Goal: Information Seeking & Learning: Learn about a topic

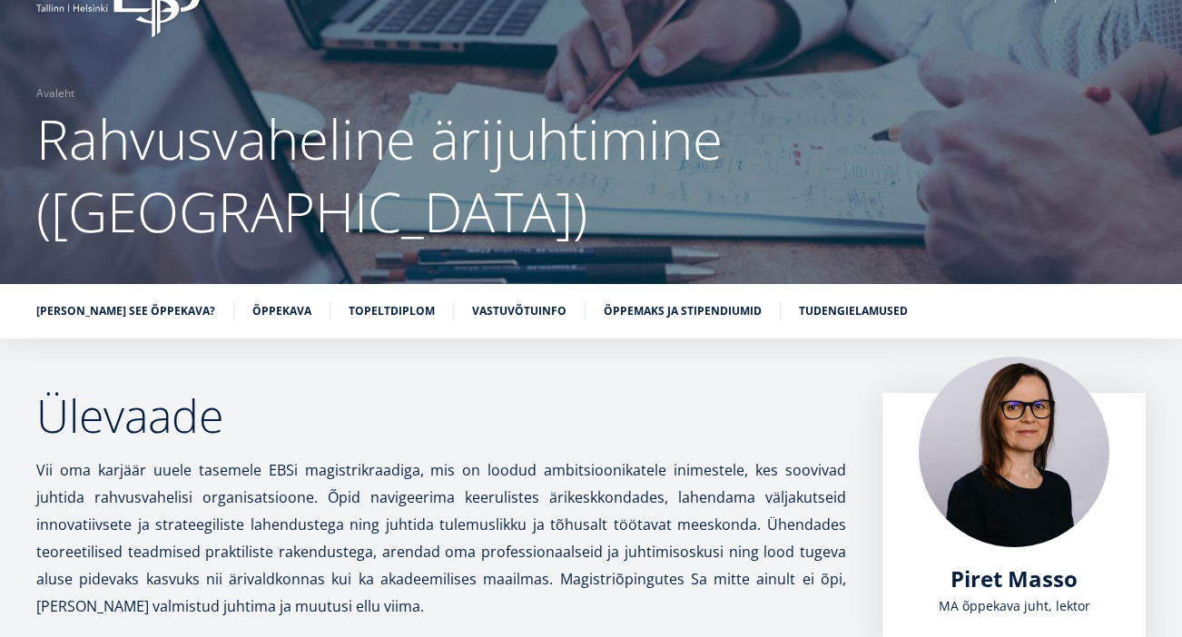
scroll to position [32, 0]
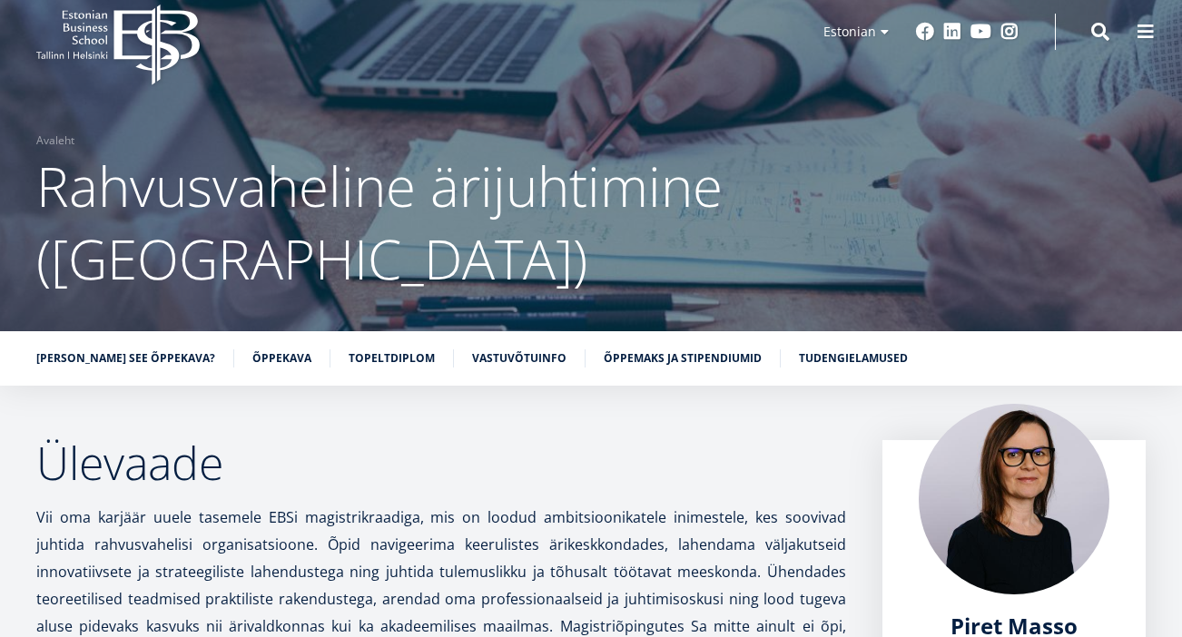
click at [647, 350] on ul "[PERSON_NAME] see õppekava? Õppekava Topeltdiplom Vastuvõtuinfo Õppemaks ja sti…" at bounding box center [582, 363] width 1128 height 27
click at [629, 348] on link "Õppemaks ja stipendiumid" at bounding box center [683, 357] width 158 height 18
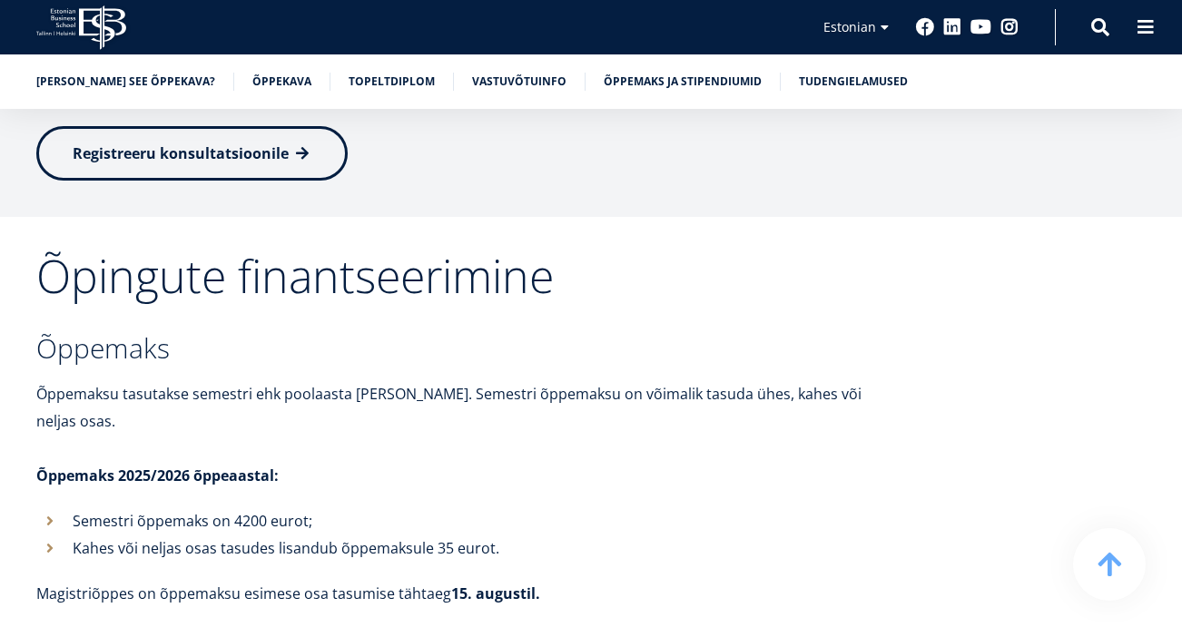
drag, startPoint x: 508, startPoint y: 439, endPoint x: 195, endPoint y: 388, distance: 317.3
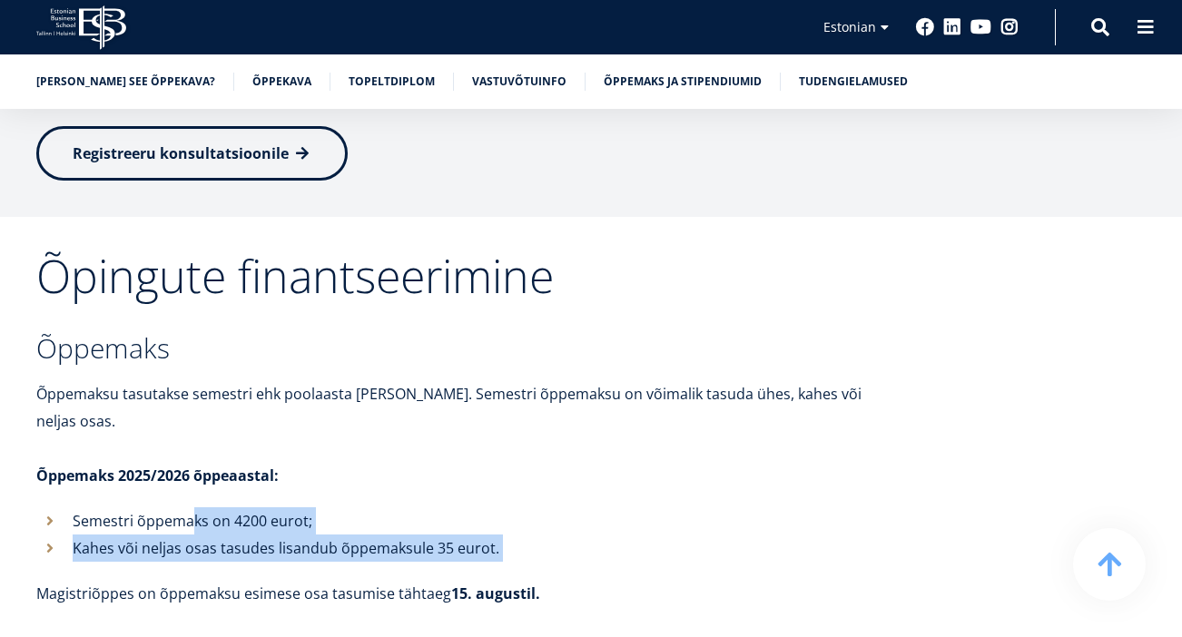
click at [194, 508] on p "Semestri õppemaks on 4200 eurot;" at bounding box center [486, 521] width 826 height 27
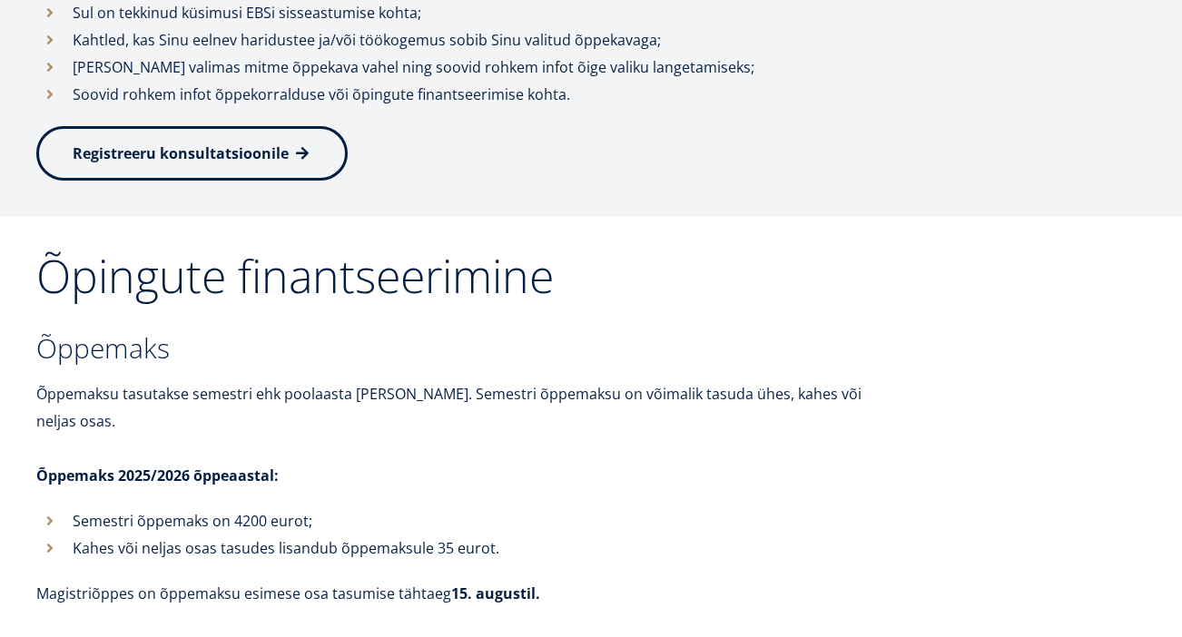
scroll to position [32, 0]
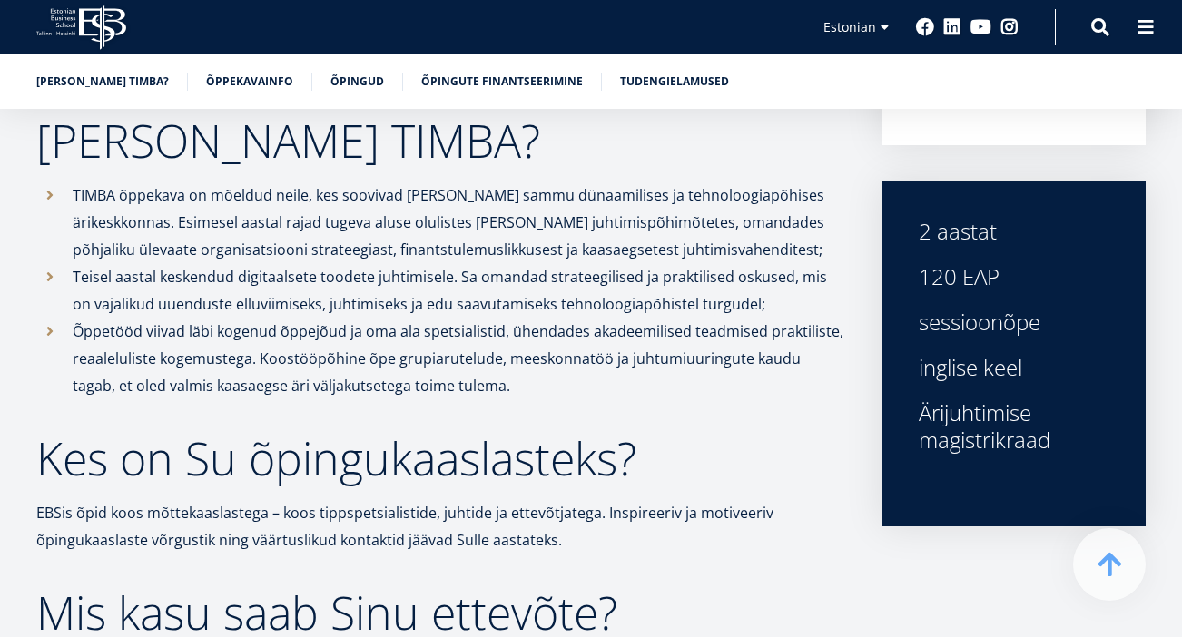
scroll to position [424, 1]
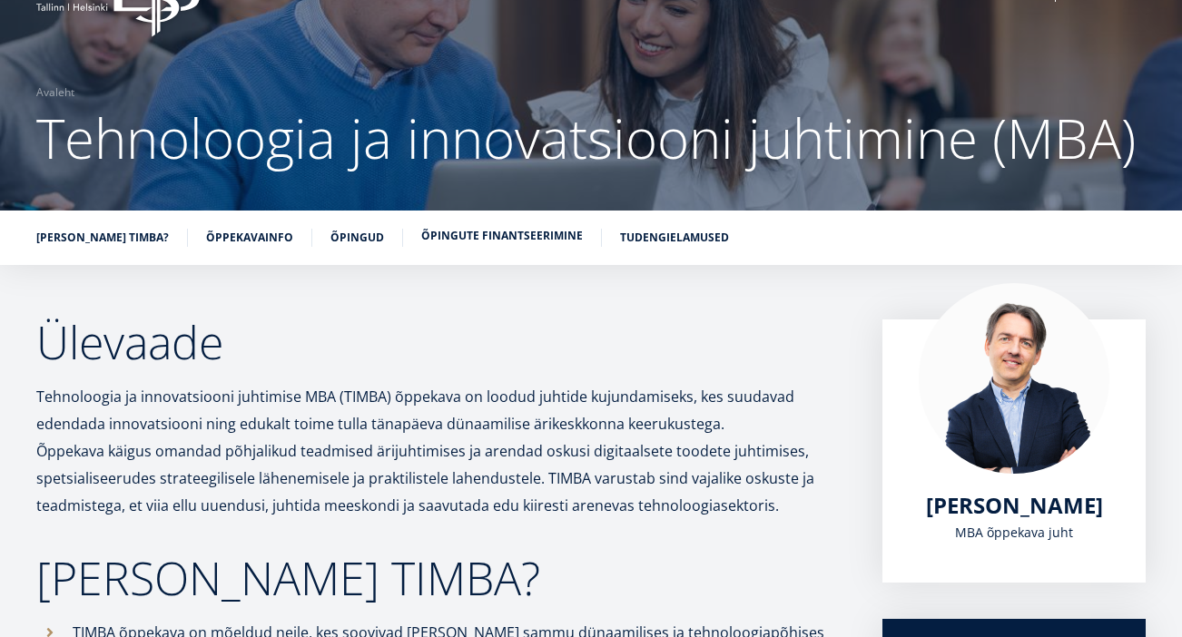
click at [454, 245] on link "Õpingute finantseerimine" at bounding box center [502, 236] width 162 height 18
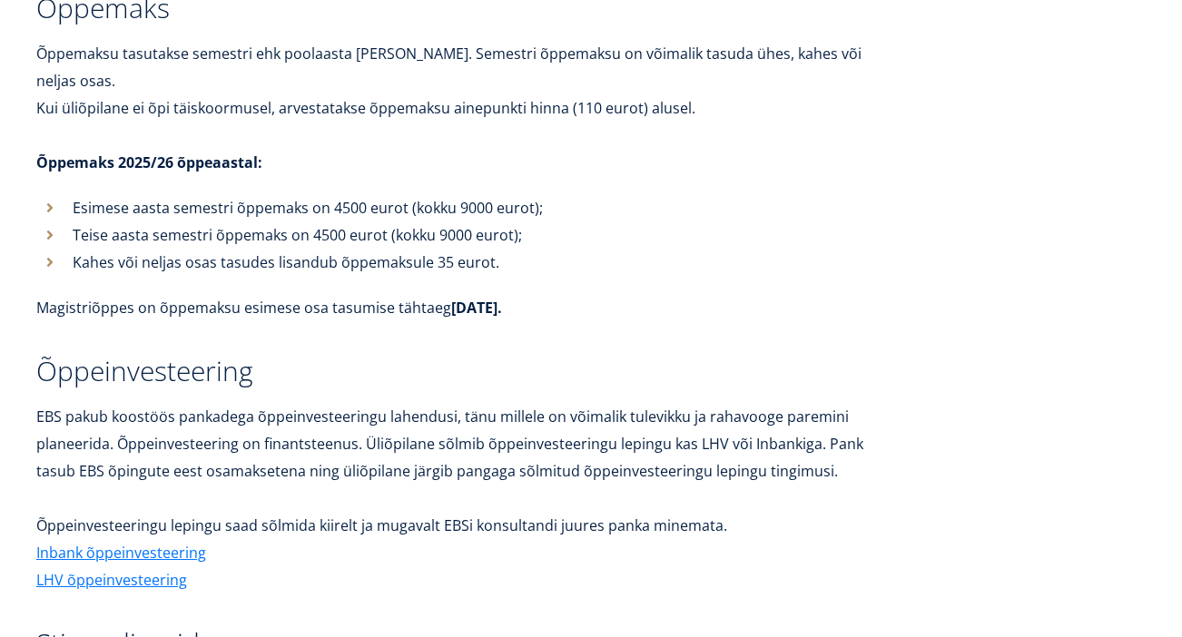
scroll to position [80, 0]
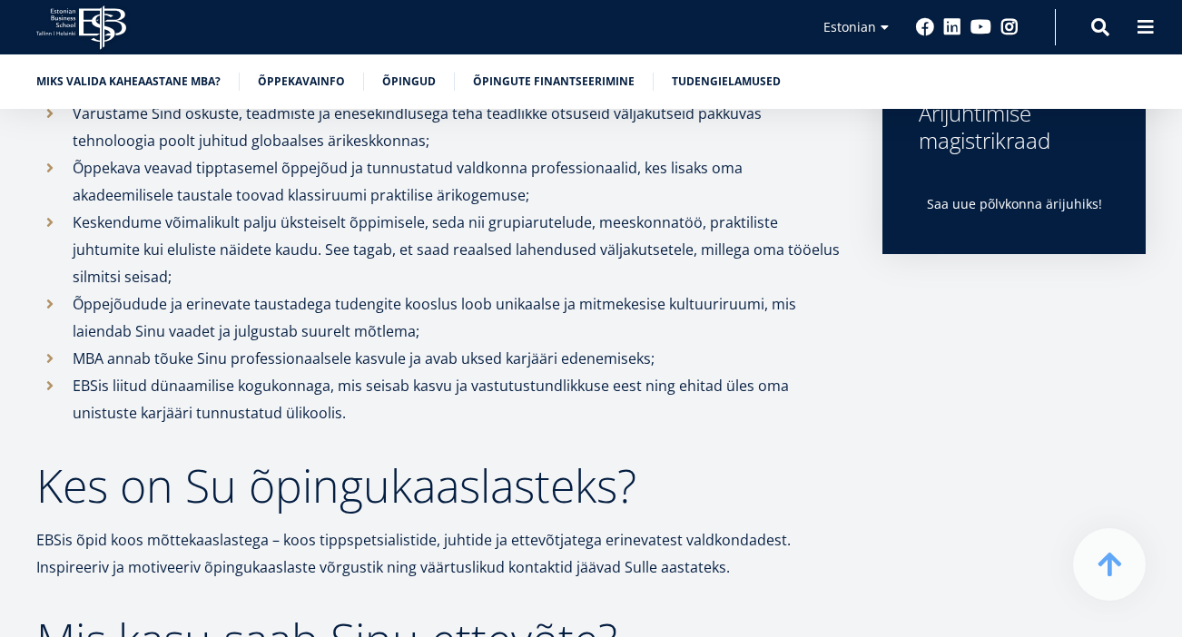
scroll to position [823, 0]
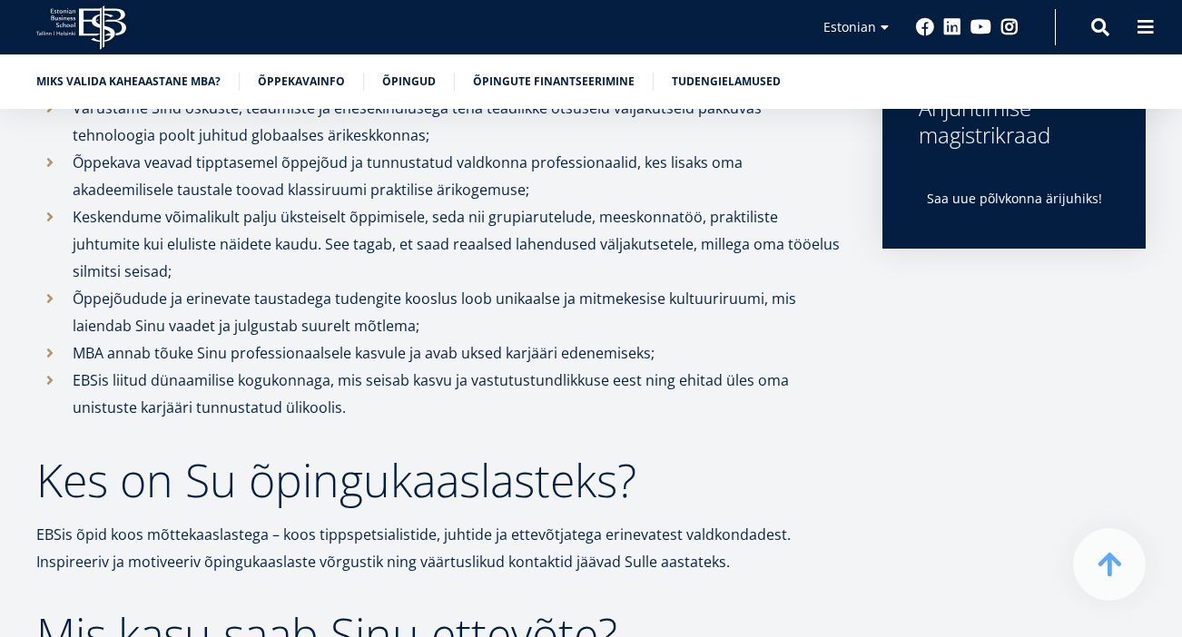
click at [549, 67] on div "Miks valida kaheaastane MBA? Õppekavainfo Õpingud Õpingute finantseerimine Tude…" at bounding box center [591, 81] width 1182 height 54
click at [540, 89] on link "Õpingute finantseerimine" at bounding box center [554, 80] width 162 height 18
